Goal: Task Accomplishment & Management: Use online tool/utility

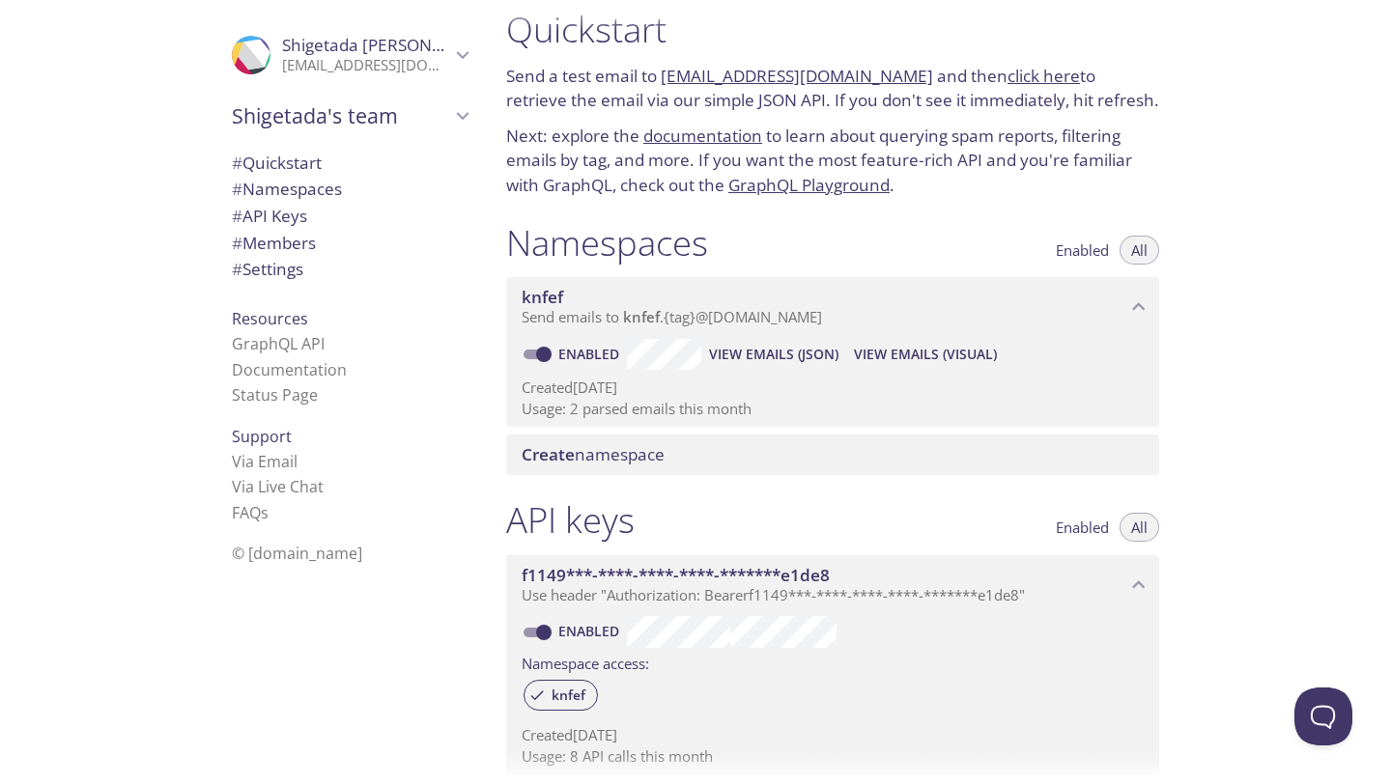
scroll to position [27, 0]
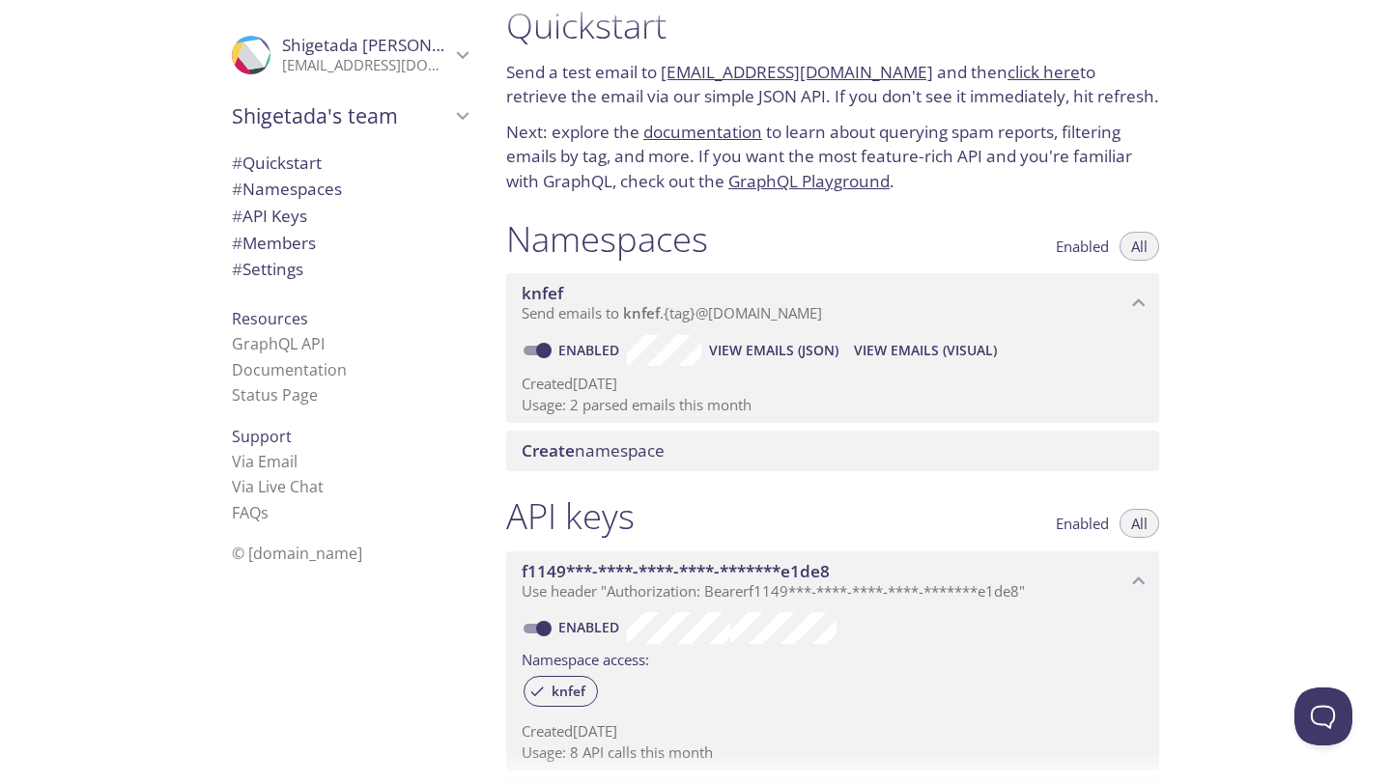
click at [882, 353] on span "View Emails (Visual)" at bounding box center [925, 350] width 143 height 23
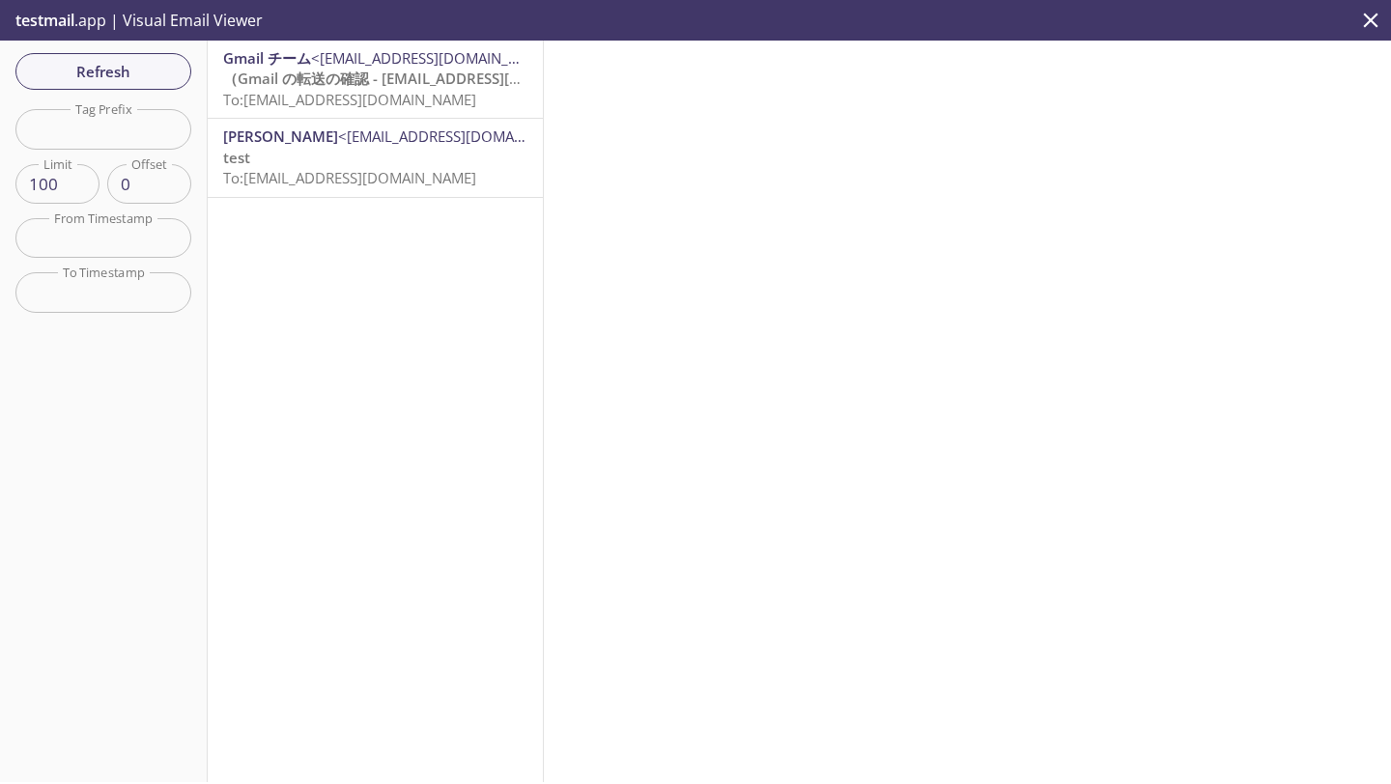
click at [371, 72] on span "（Gmail の転送の確認 - [EMAIL_ADDRESS][DOMAIN_NAME] からメールを受信" at bounding box center [483, 78] width 521 height 19
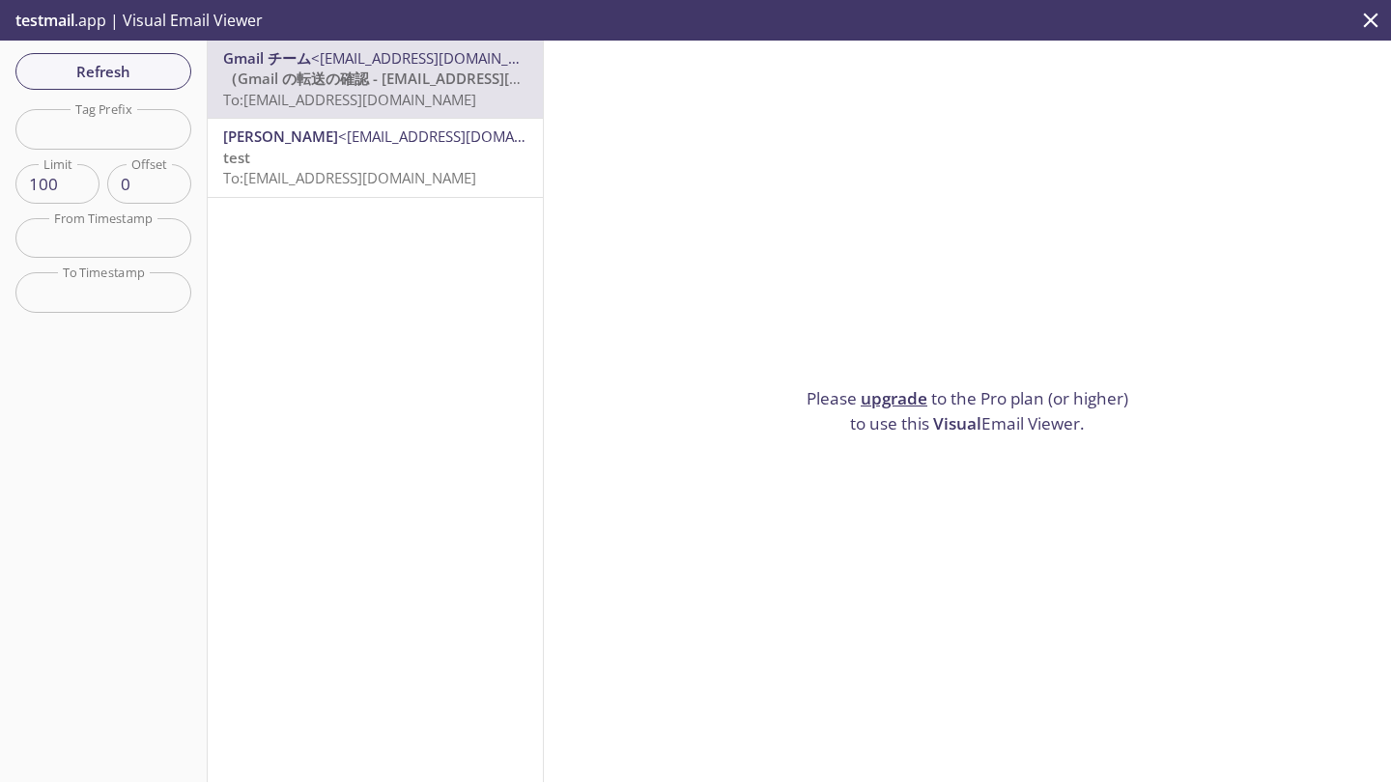
click at [403, 132] on span "<[EMAIL_ADDRESS][DOMAIN_NAME]>" at bounding box center [463, 136] width 250 height 19
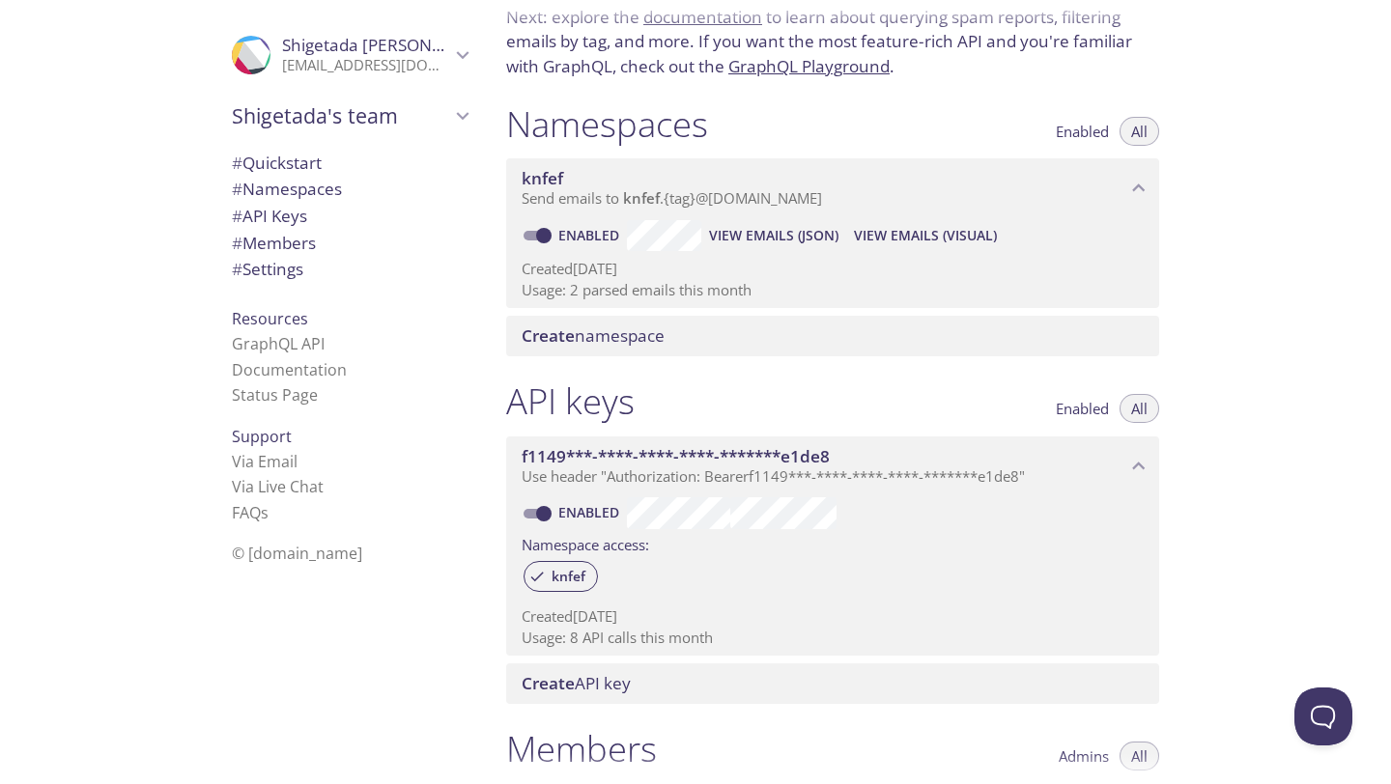
scroll to position [163, 0]
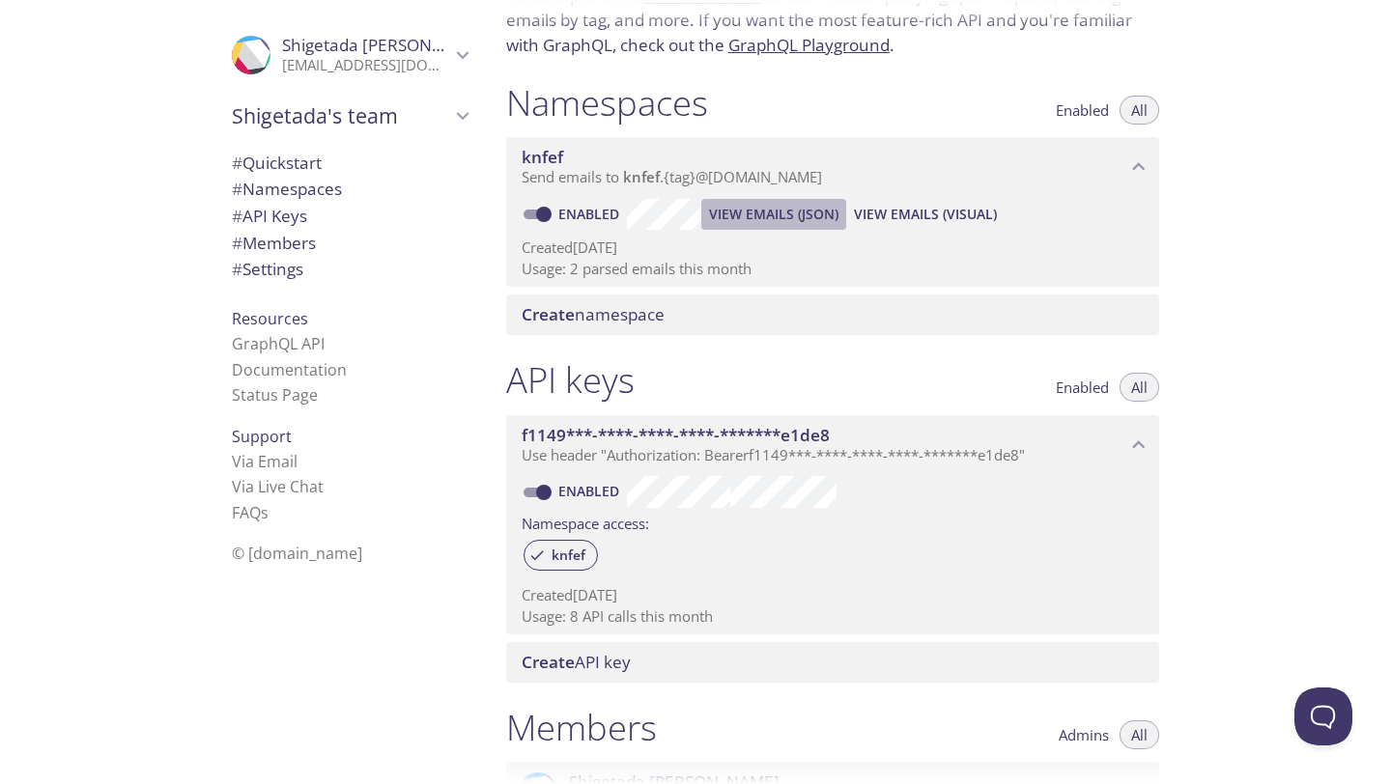
click at [751, 217] on span "View Emails (JSON)" at bounding box center [773, 214] width 129 height 23
